Goal: Check status: Check status

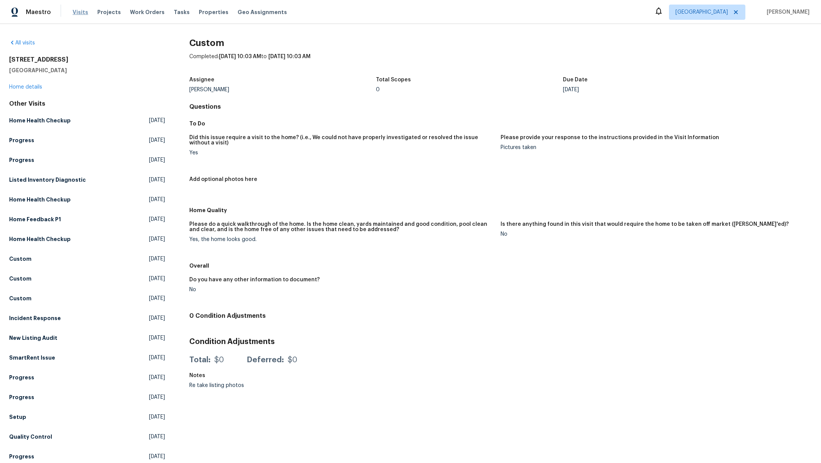
click at [80, 11] on span "Visits" at bounding box center [81, 12] width 16 height 8
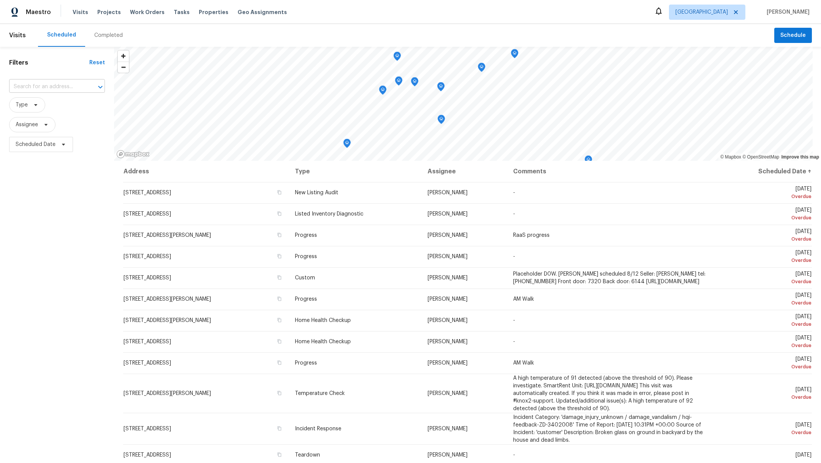
click at [27, 87] on input "text" at bounding box center [46, 87] width 75 height 12
type input "19431"
click at [51, 148] on li "[STREET_ADDRESS]" at bounding box center [57, 141] width 96 height 13
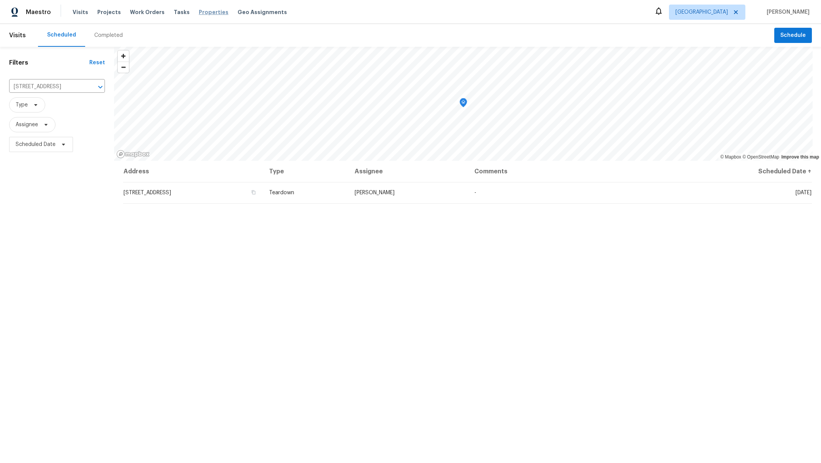
click at [202, 11] on span "Properties" at bounding box center [214, 12] width 30 height 8
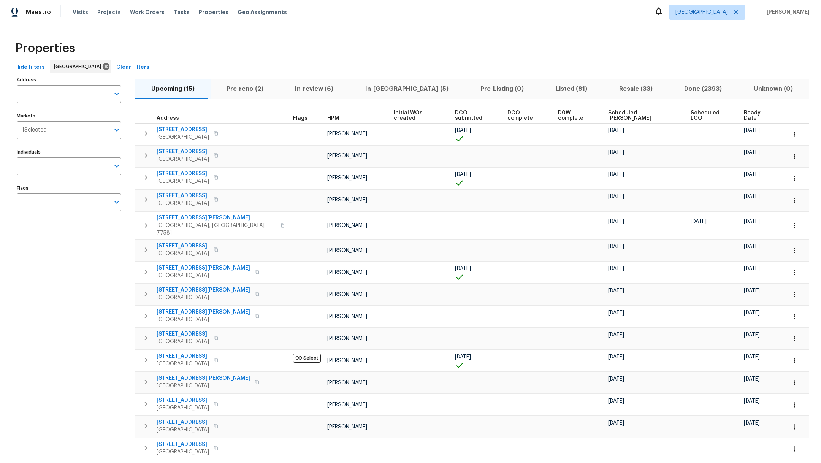
scroll to position [22, 0]
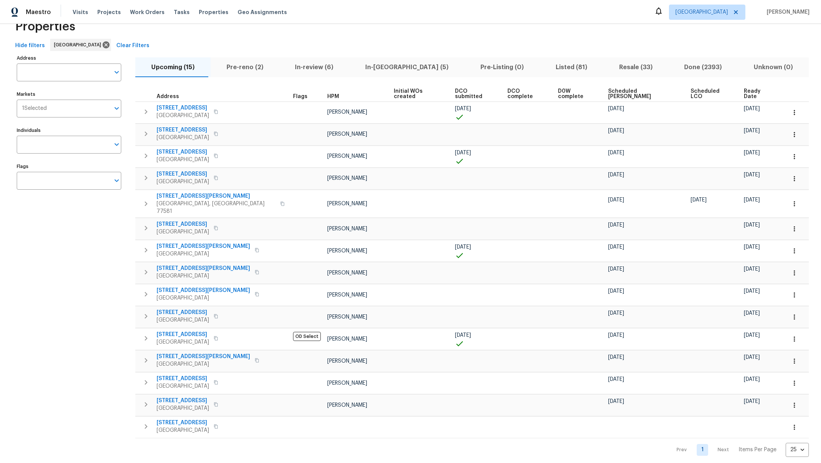
click at [237, 66] on span "Pre-reno (2)" at bounding box center [245, 67] width 60 height 11
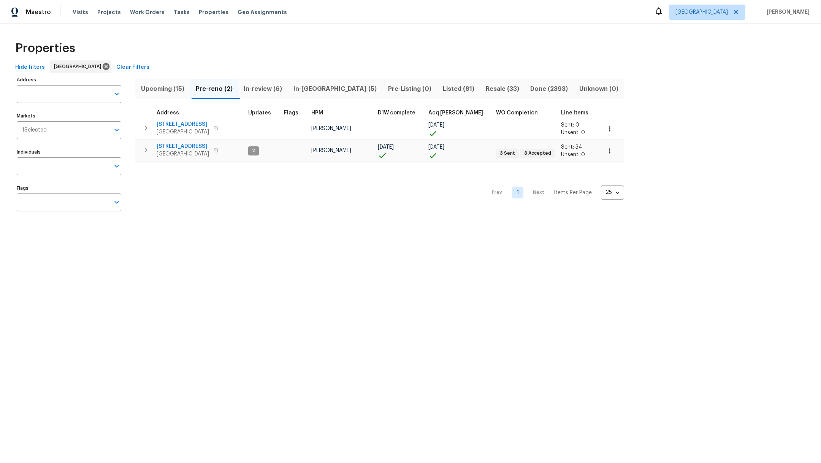
click at [280, 89] on span "In-review (6)" at bounding box center [263, 89] width 41 height 11
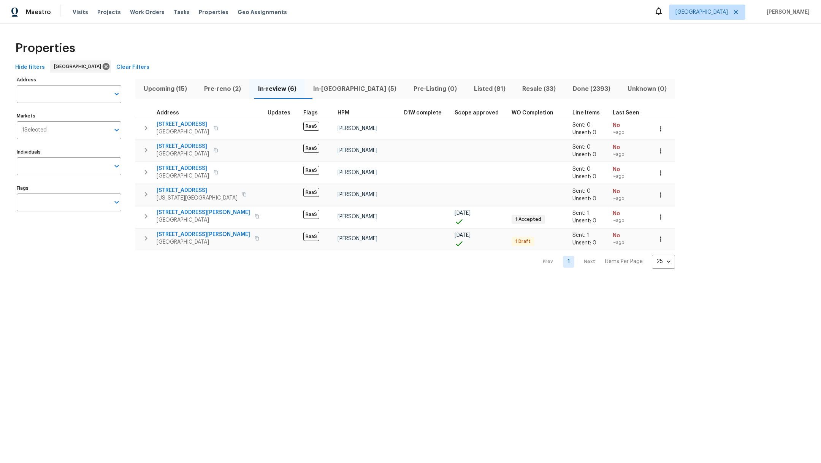
click at [324, 89] on span "In-[GEOGRAPHIC_DATA] (5)" at bounding box center [355, 89] width 91 height 11
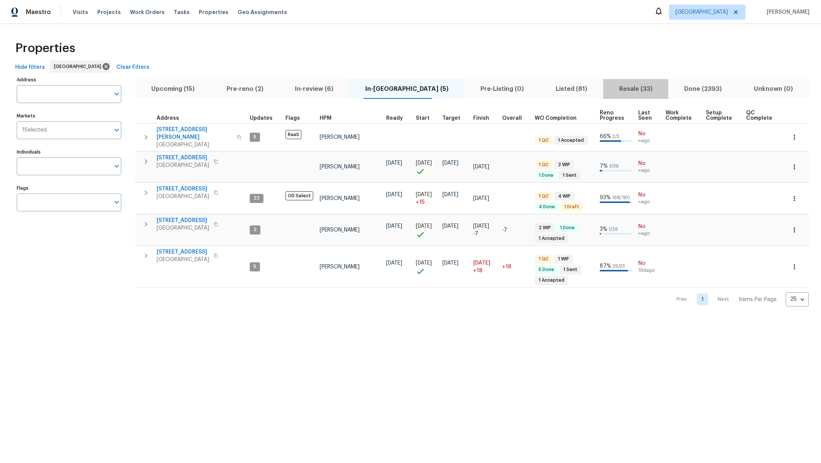
click at [629, 88] on span "Resale (33)" at bounding box center [636, 89] width 56 height 11
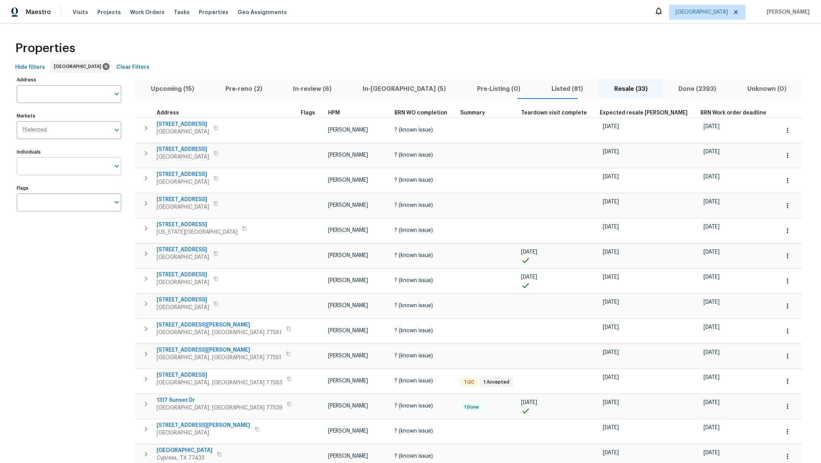
click at [39, 165] on input "Individuals" at bounding box center [63, 166] width 93 height 18
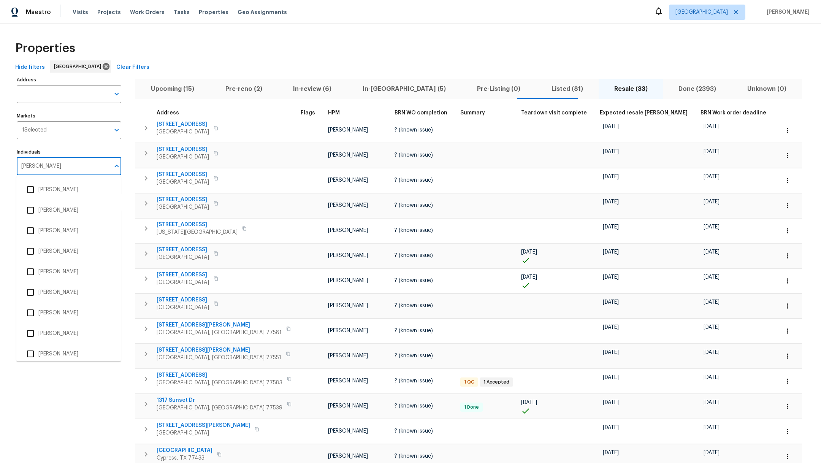
type input "[PERSON_NAME]"
click at [30, 350] on input "checkbox" at bounding box center [30, 354] width 16 height 16
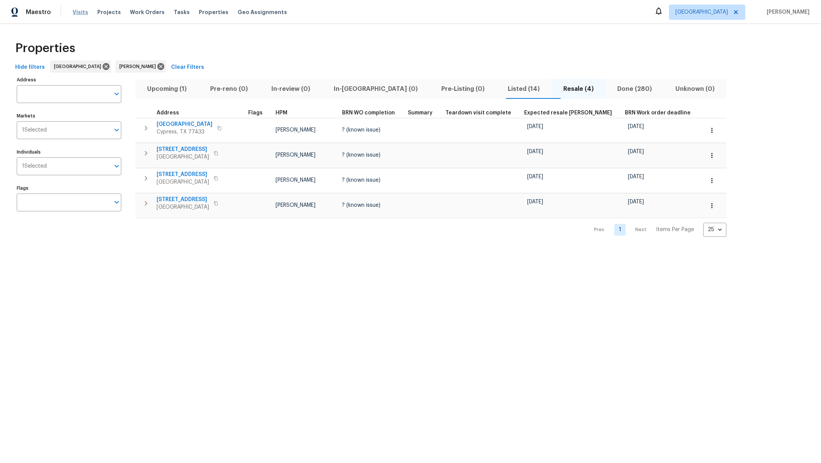
click at [79, 13] on span "Visits" at bounding box center [81, 12] width 16 height 8
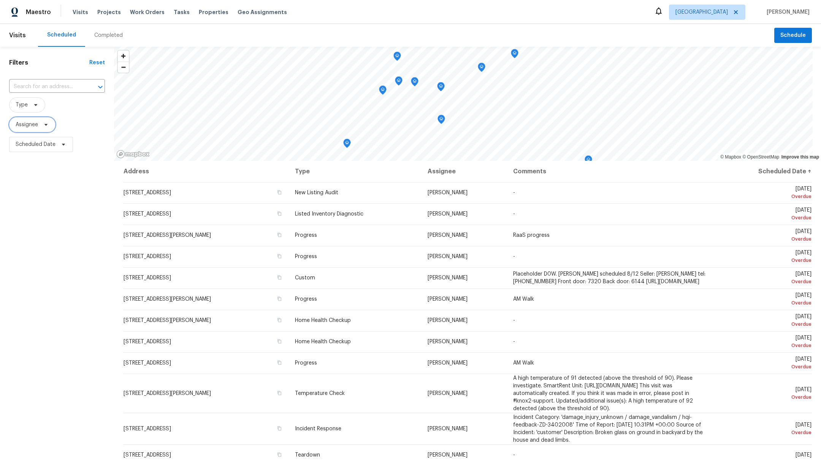
click at [17, 126] on span "Assignee" at bounding box center [27, 125] width 22 height 8
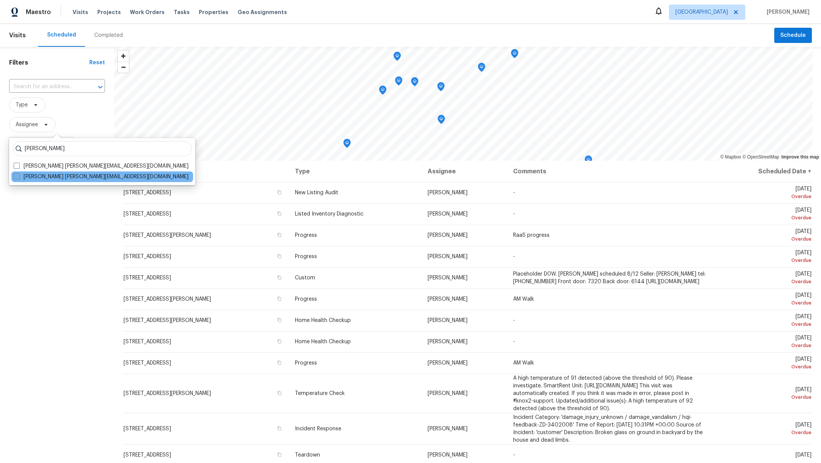
type input "[PERSON_NAME]"
click at [16, 176] on span at bounding box center [17, 176] width 6 height 6
click at [16, 176] on input "[PERSON_NAME] [PERSON_NAME][EMAIL_ADDRESS][DOMAIN_NAME]" at bounding box center [16, 175] width 5 height 5
checkbox input "true"
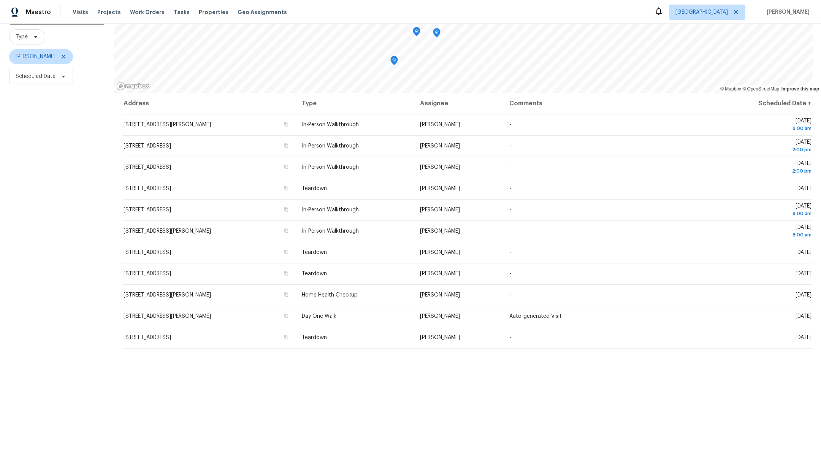
scroll to position [48, 0]
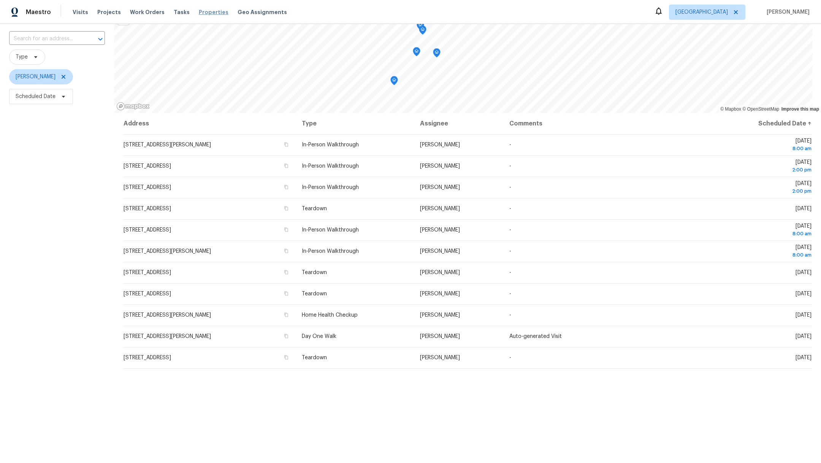
click at [203, 15] on span "Properties" at bounding box center [214, 12] width 30 height 8
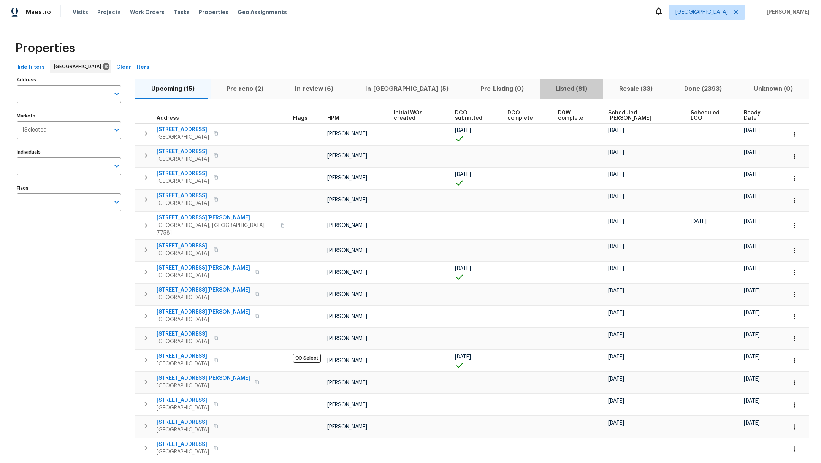
click at [545, 90] on span "Listed (81)" at bounding box center [572, 89] width 54 height 11
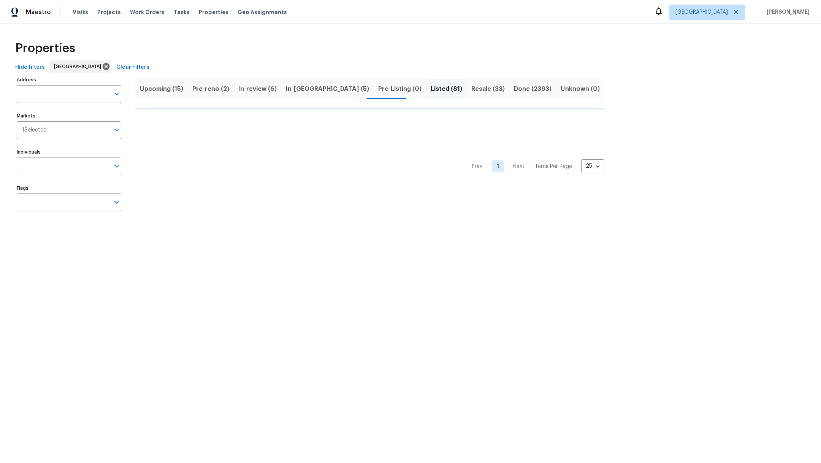
click at [50, 167] on input "Individuals" at bounding box center [63, 166] width 93 height 18
type input "[PERSON_NAME]"
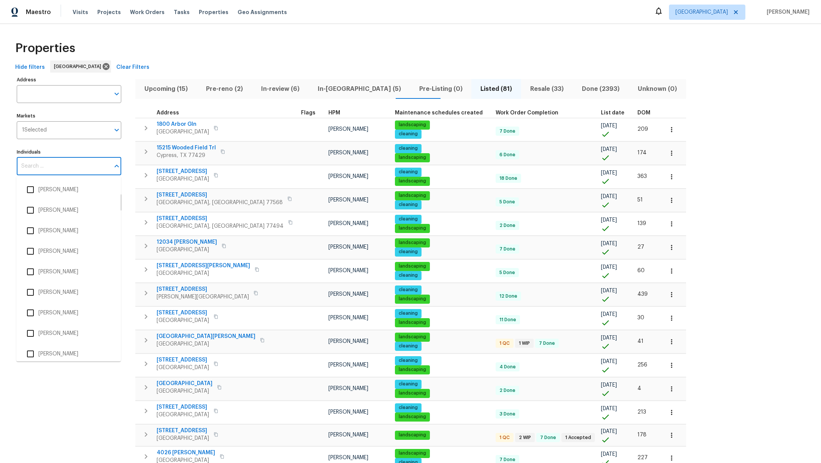
click at [48, 166] on input "Individuals" at bounding box center [63, 166] width 93 height 18
type input "[PERSON_NAME]"
click at [32, 353] on input "checkbox" at bounding box center [30, 354] width 16 height 16
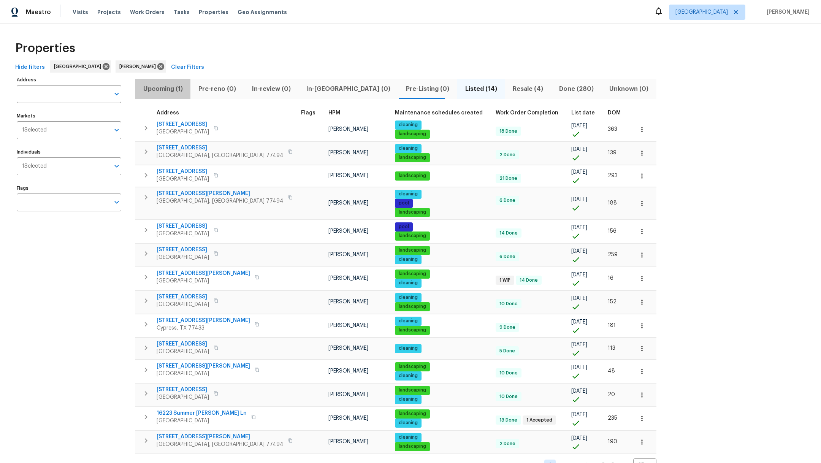
click at [156, 91] on span "Upcoming (1)" at bounding box center [163, 89] width 46 height 11
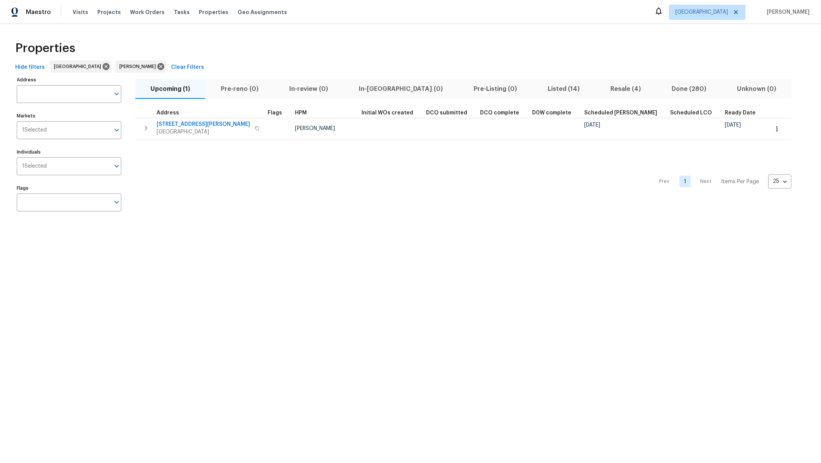
click at [537, 90] on span "Listed (14)" at bounding box center [564, 89] width 54 height 11
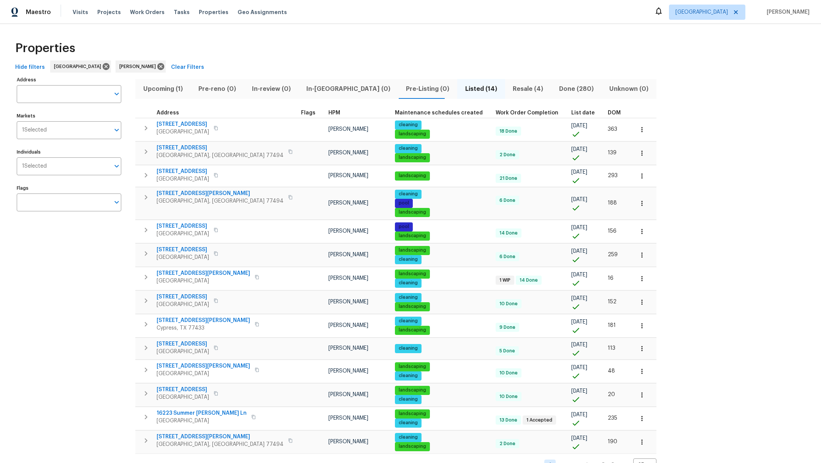
scroll to position [27, 0]
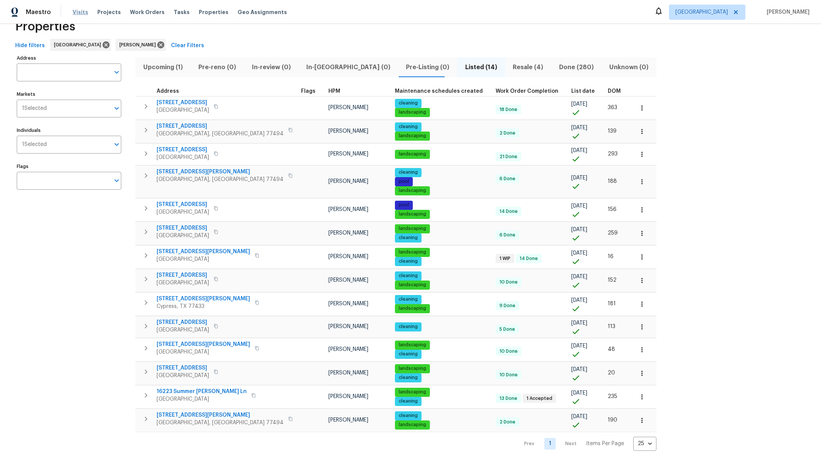
click at [76, 8] on span "Visits" at bounding box center [81, 12] width 16 height 8
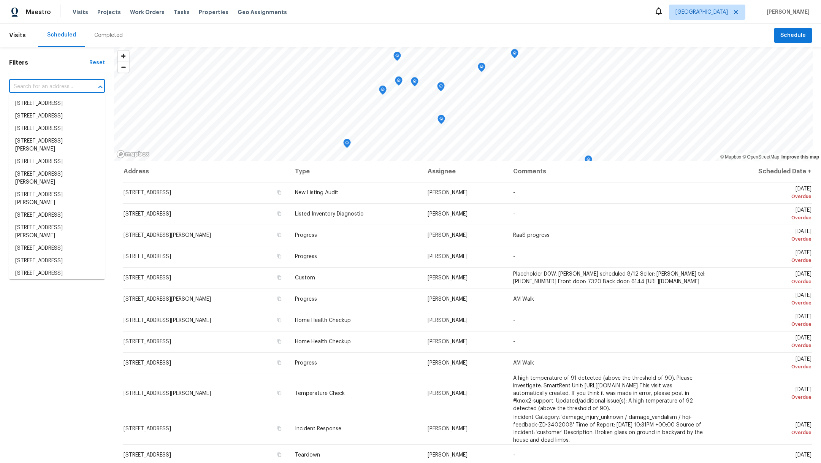
click at [26, 87] on input "text" at bounding box center [46, 87] width 75 height 12
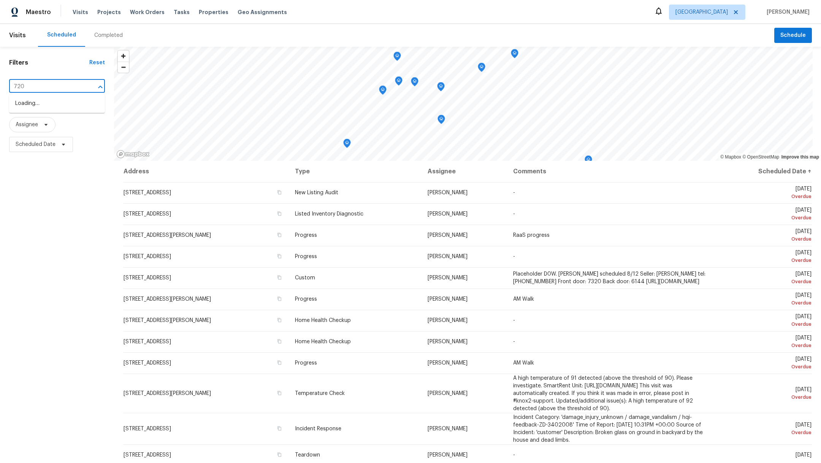
type input "7206"
click at [37, 143] on li "[STREET_ADDRESS]" at bounding box center [57, 136] width 96 height 13
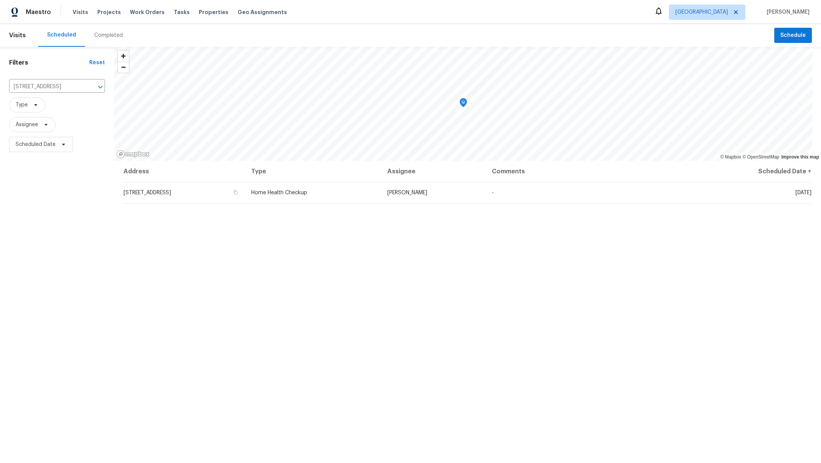
click at [111, 36] on div "Completed" at bounding box center [108, 36] width 29 height 8
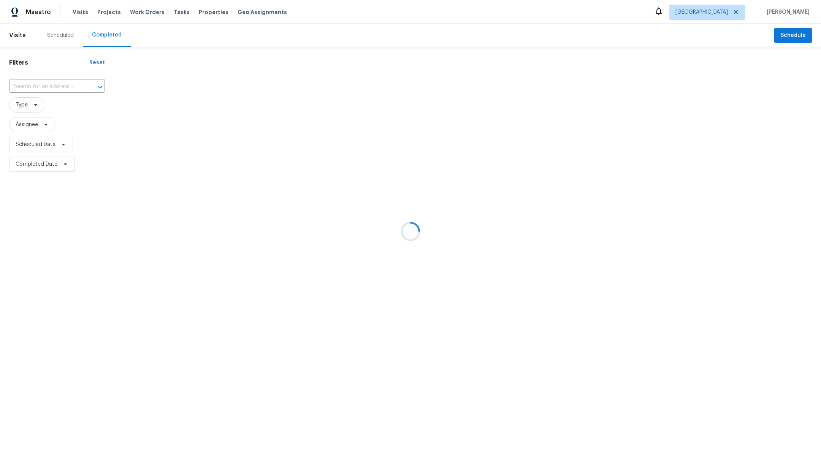
click at [28, 85] on div at bounding box center [410, 231] width 821 height 463
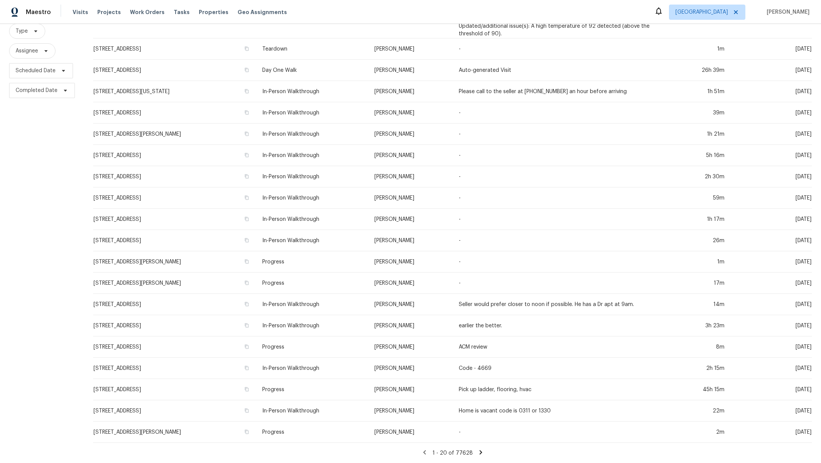
scroll to position [90, 0]
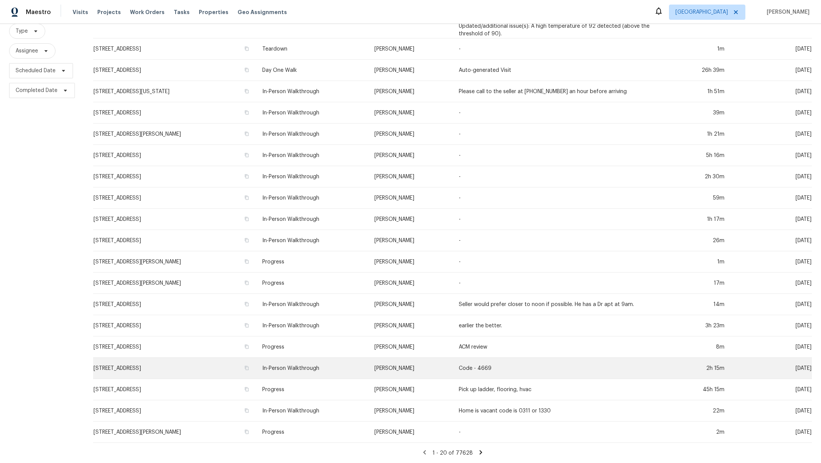
click at [197, 362] on td "[STREET_ADDRESS]" at bounding box center [174, 368] width 163 height 21
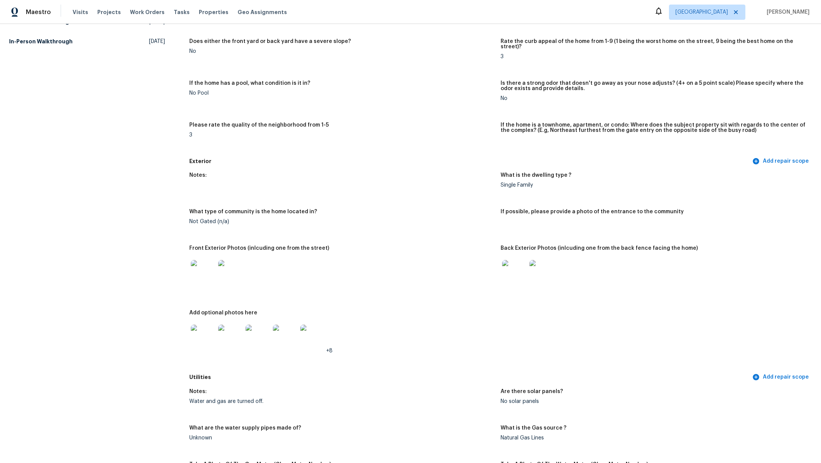
scroll to position [227, 0]
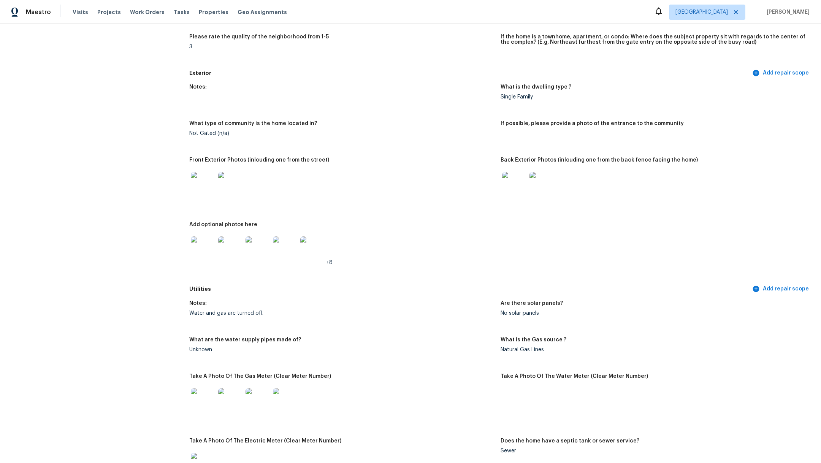
click at [268, 240] on img at bounding box center [258, 249] width 24 height 24
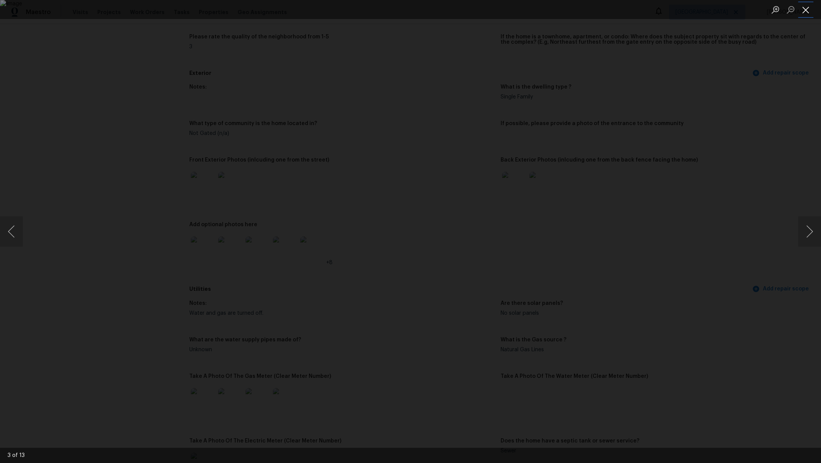
click at [806, 14] on button "Close lightbox" at bounding box center [806, 9] width 15 height 13
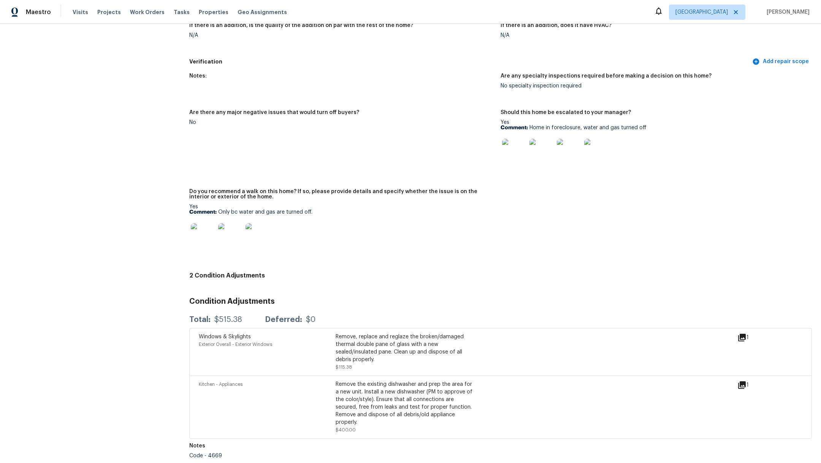
scroll to position [0, 0]
